Goal: Task Accomplishment & Management: Complete application form

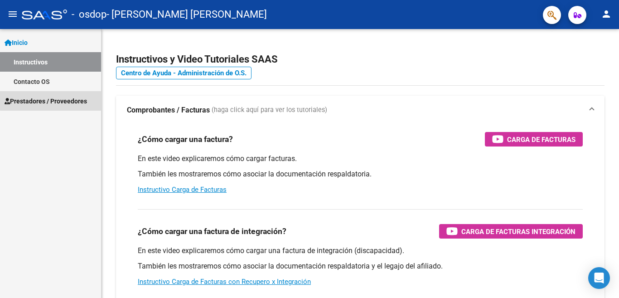
click at [54, 100] on span "Prestadores / Proveedores" at bounding box center [46, 101] width 82 height 10
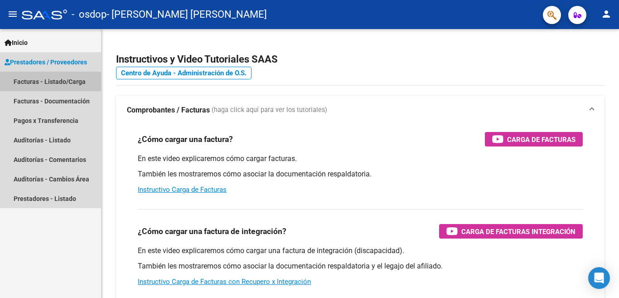
click at [61, 77] on link "Facturas - Listado/Carga" at bounding box center [50, 81] width 101 height 19
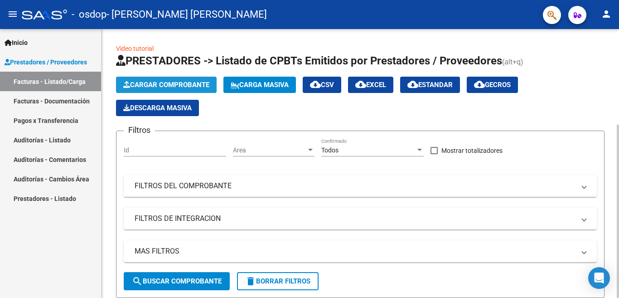
click at [192, 82] on span "Cargar Comprobante" at bounding box center [166, 85] width 86 height 8
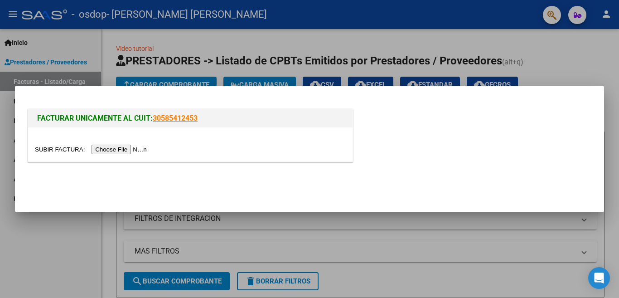
click at [126, 150] on input "file" at bounding box center [92, 150] width 115 height 10
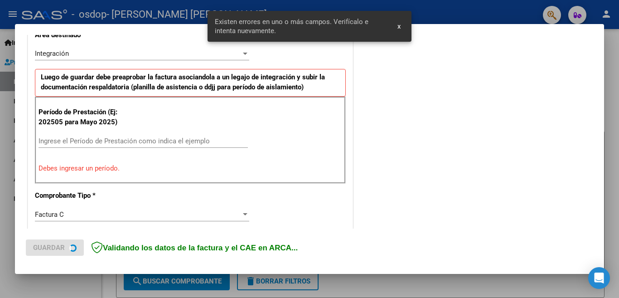
scroll to position [219, 0]
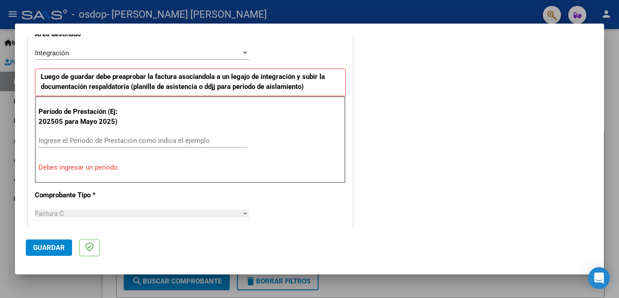
click at [102, 137] on input "Ingrese el Período de Prestación como indica el ejemplo" at bounding box center [143, 140] width 209 height 8
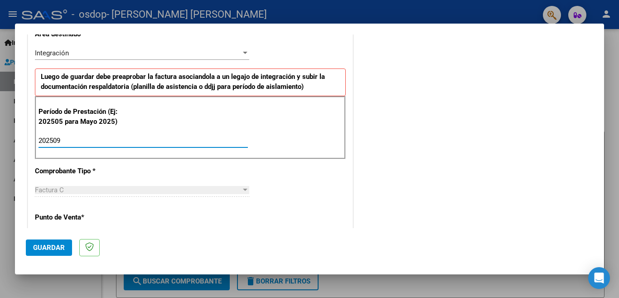
type input "202509"
click at [52, 249] on span "Guardar" at bounding box center [49, 247] width 32 height 8
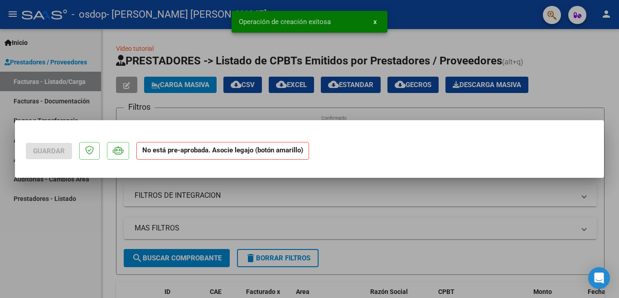
scroll to position [0, 0]
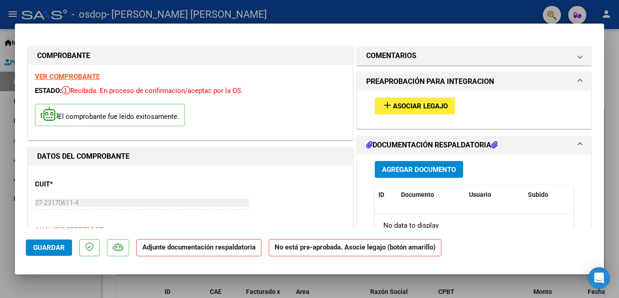
click at [400, 100] on button "add Asociar Legajo" at bounding box center [415, 105] width 80 height 17
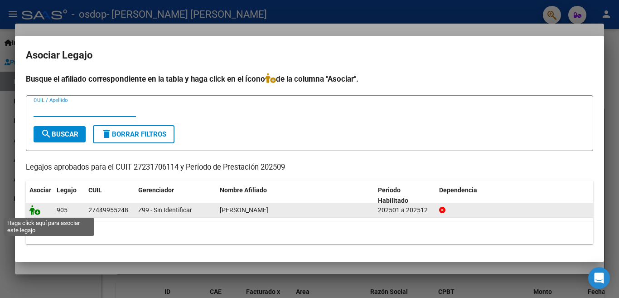
click at [32, 207] on icon at bounding box center [34, 210] width 11 height 10
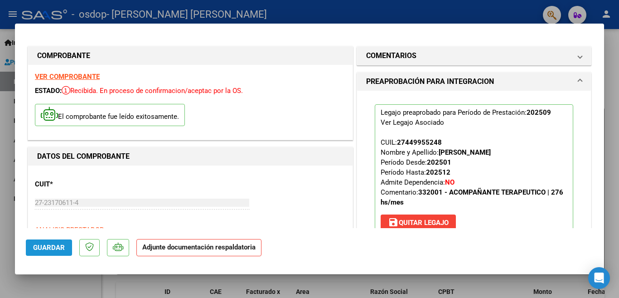
click at [46, 247] on span "Guardar" at bounding box center [49, 247] width 32 height 8
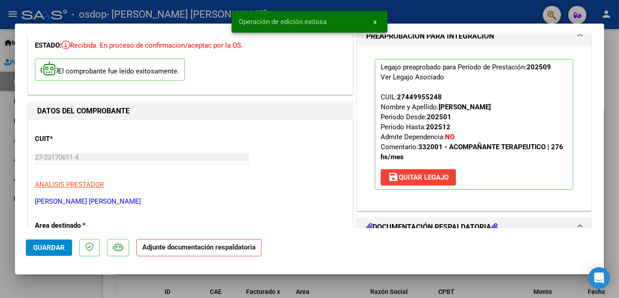
scroll to position [136, 0]
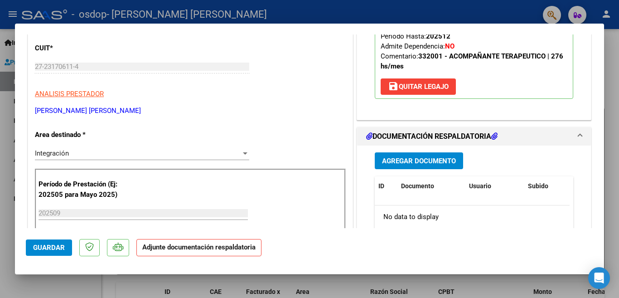
click at [399, 164] on span "Agregar Documento" at bounding box center [419, 161] width 74 height 8
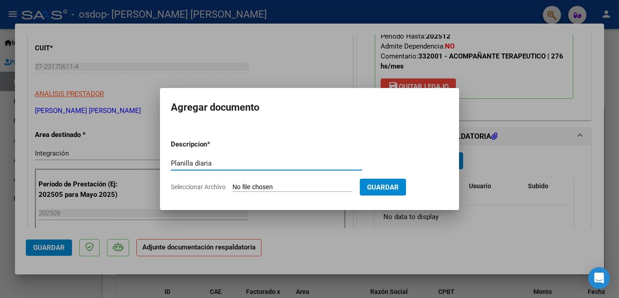
type input "Planilla diaria"
click at [260, 185] on input "Seleccionar Archivo" at bounding box center [292, 187] width 120 height 9
type input "C:\fakepath\Planilla diaria.pdf"
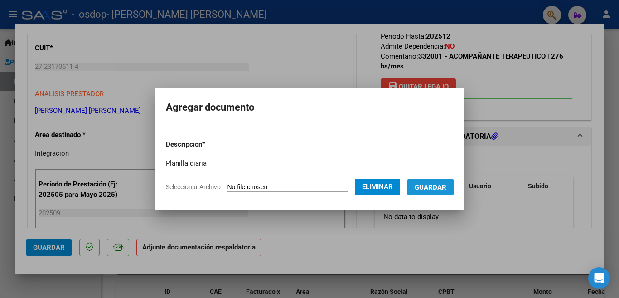
click at [422, 188] on span "Guardar" at bounding box center [431, 187] width 32 height 8
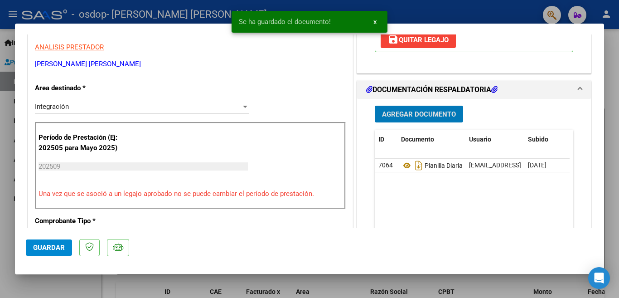
scroll to position [317, 0]
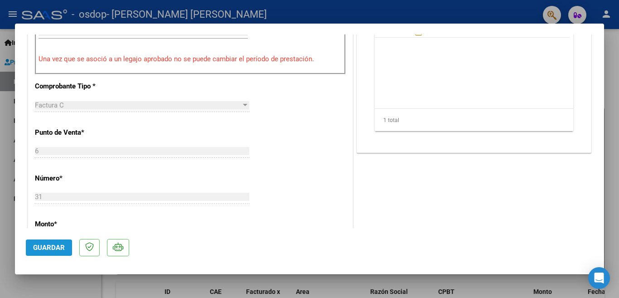
click at [55, 245] on span "Guardar" at bounding box center [49, 247] width 32 height 8
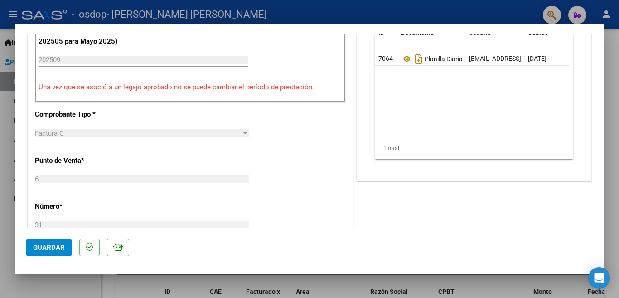
scroll to position [17, 0]
